Goal: Navigation & Orientation: Find specific page/section

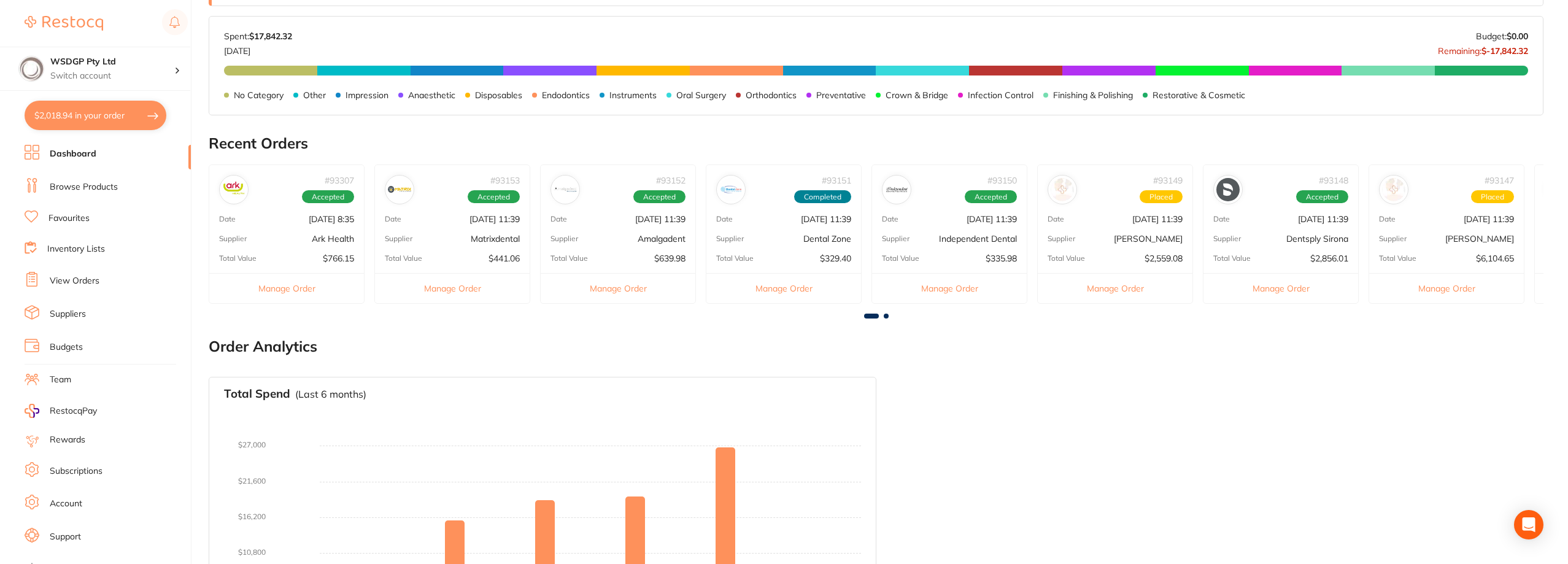
scroll to position [408, 0]
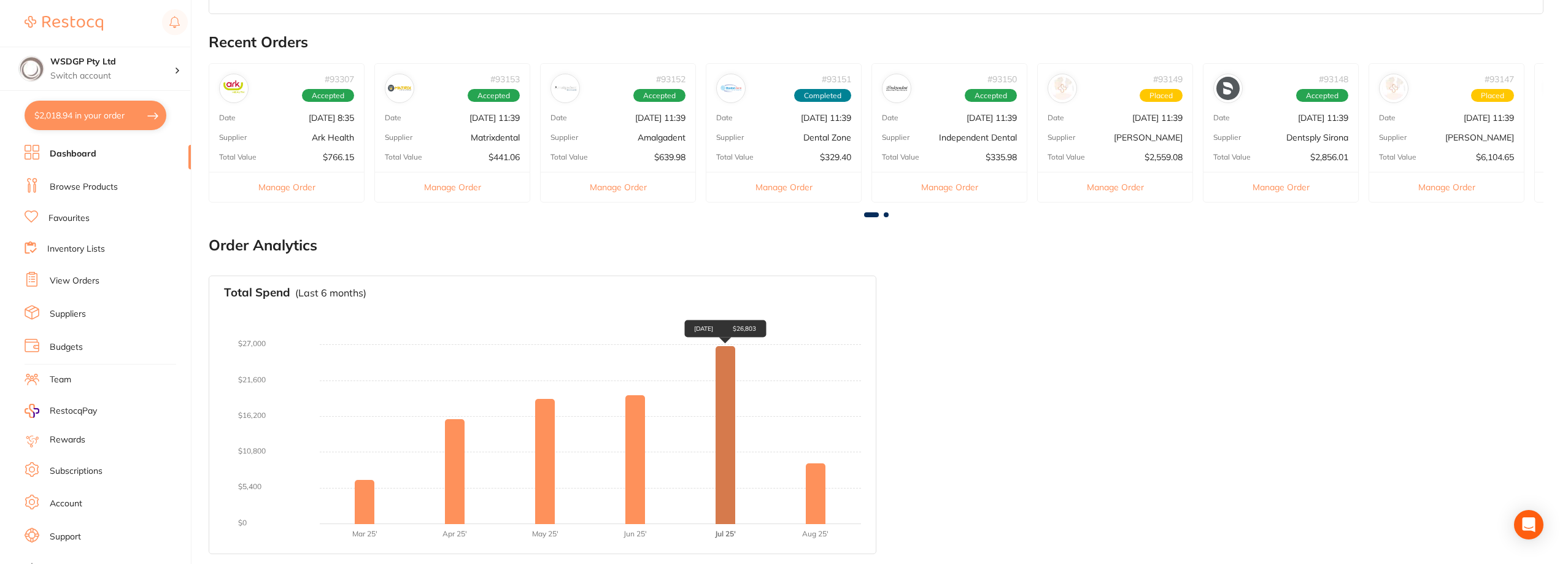
click at [723, 494] on div "[DATE] $26,803" at bounding box center [725, 435] width 19 height 178
click at [79, 190] on link "Browse Products" at bounding box center [84, 186] width 68 height 12
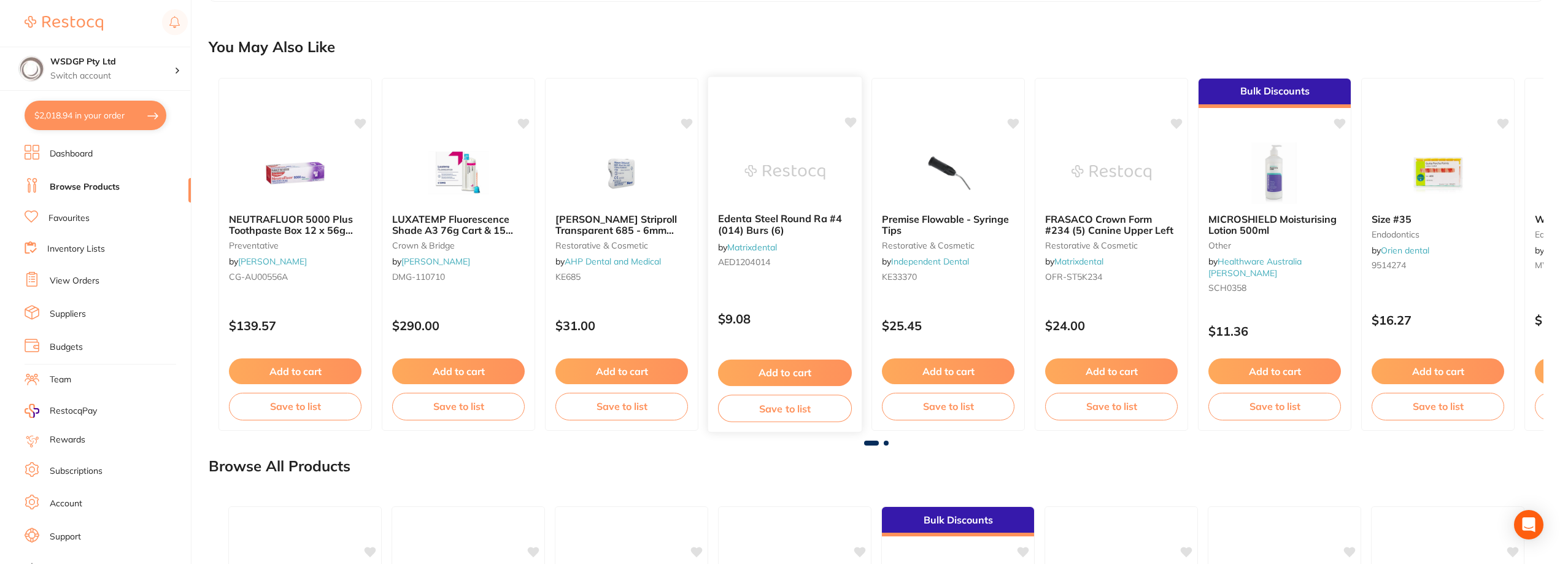
scroll to position [859, 0]
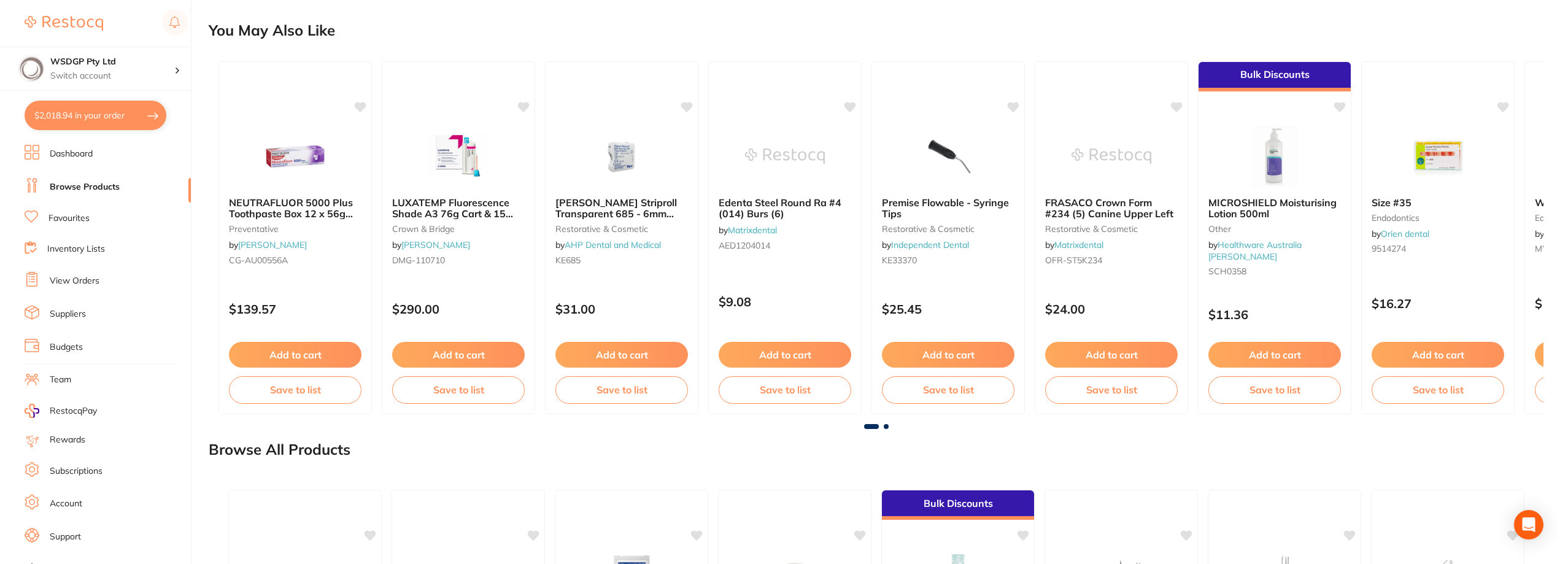
click at [87, 245] on link "Inventory Lists" at bounding box center [76, 249] width 57 height 12
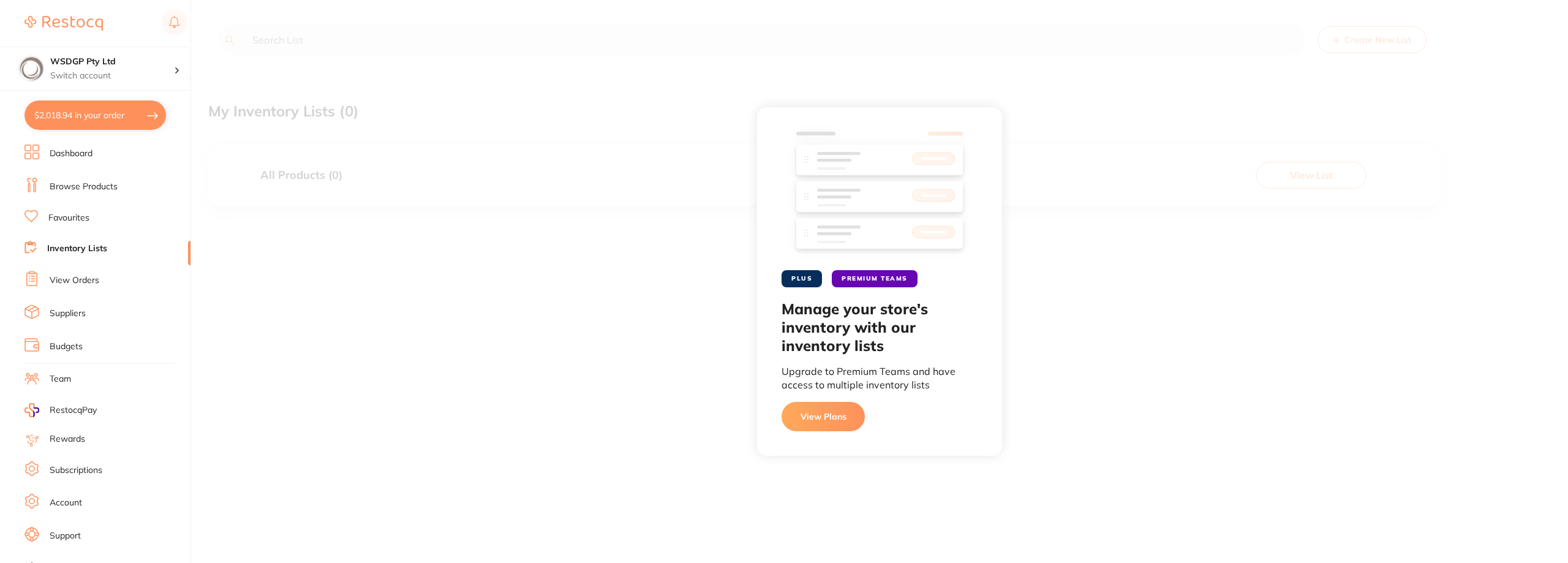
click at [83, 284] on link "View Orders" at bounding box center [75, 280] width 50 height 12
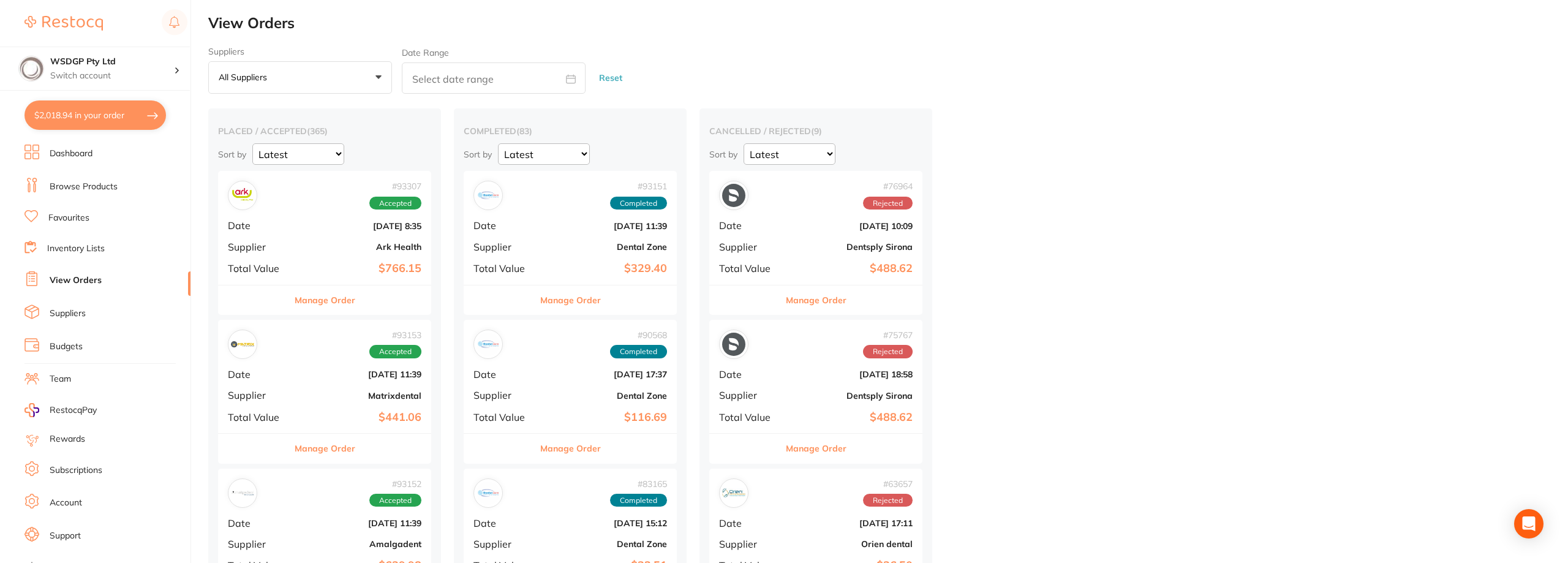
click at [85, 280] on link "View Orders" at bounding box center [76, 280] width 52 height 12
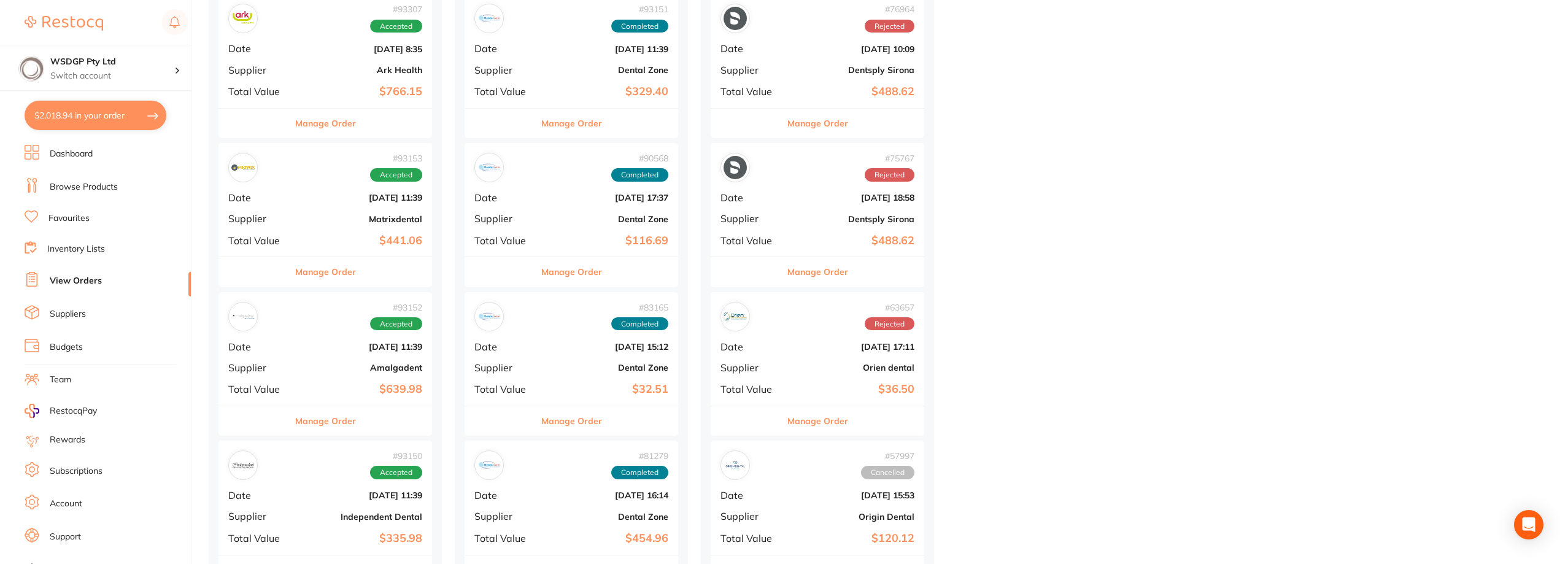
scroll to position [184, 0]
